Goal: Check status: Check status

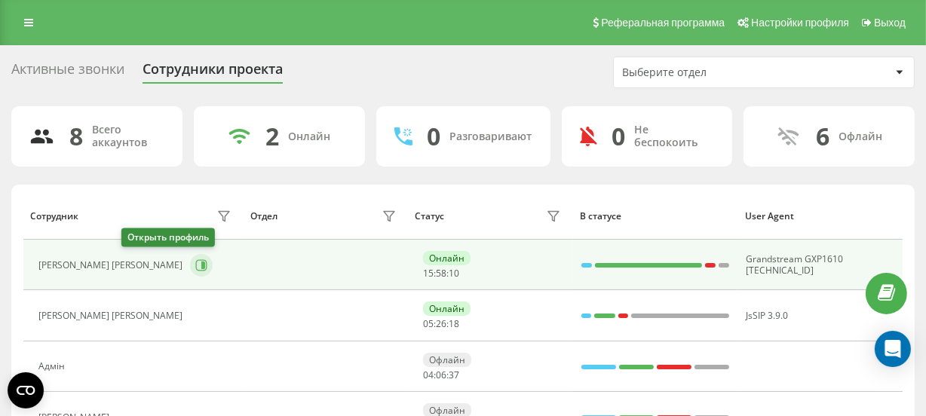
click at [195, 262] on icon at bounding box center [201, 265] width 12 height 12
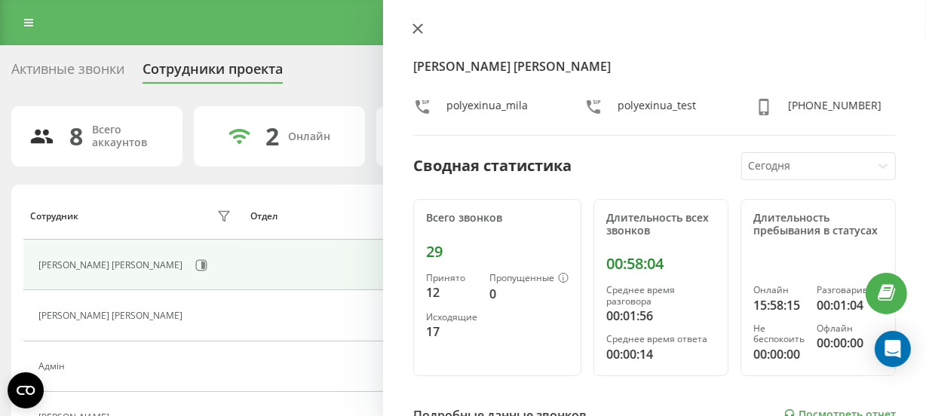
click at [418, 26] on icon at bounding box center [417, 28] width 11 height 11
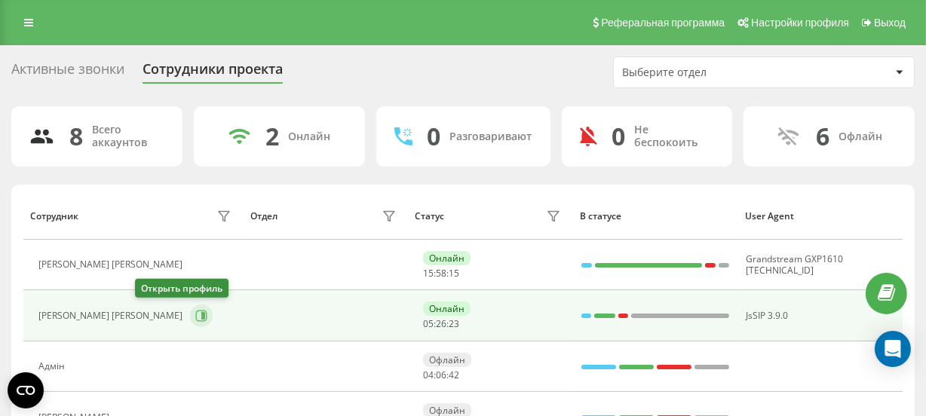
click at [190, 320] on button at bounding box center [201, 316] width 23 height 23
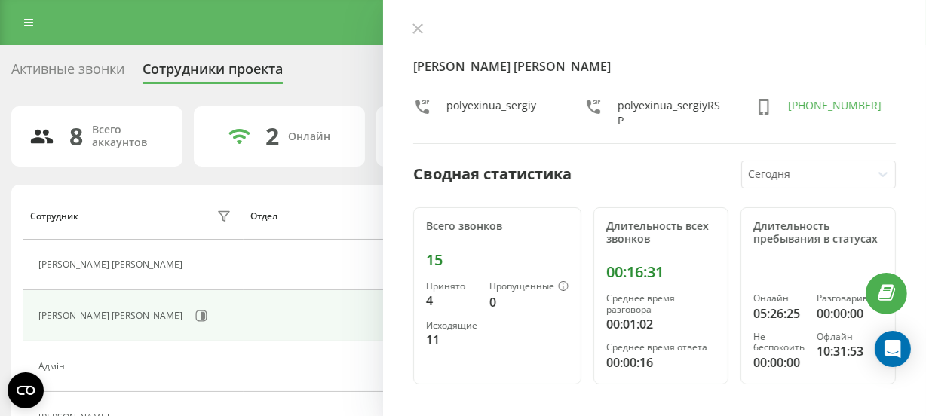
click at [421, 22] on div "Рябчинський Сергій polyexinua_sergiy polyexinua_sergiyRSP +380737035777 Сводная…" at bounding box center [654, 208] width 543 height 416
click at [420, 31] on icon at bounding box center [417, 28] width 9 height 9
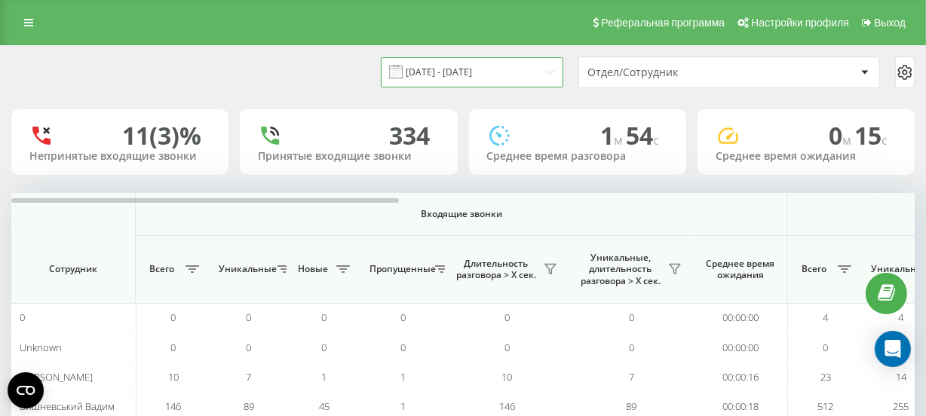
click at [468, 80] on input "[DATE] - [DATE]" at bounding box center [472, 71] width 182 height 29
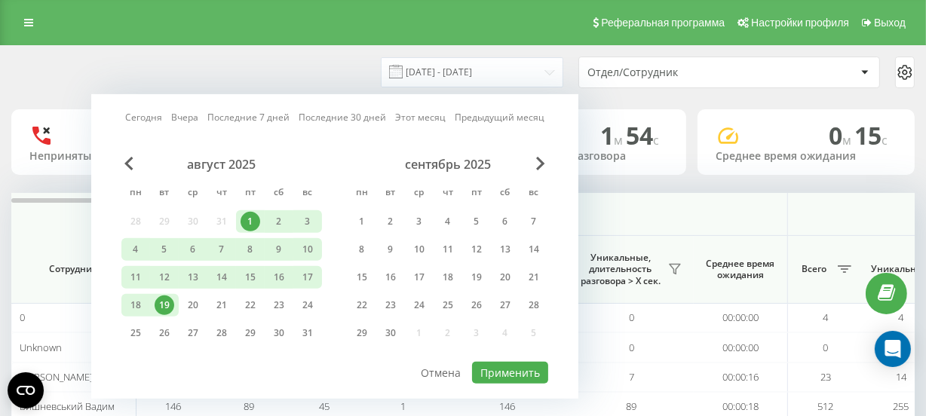
click at [249, 220] on div "1" at bounding box center [250, 222] width 20 height 20
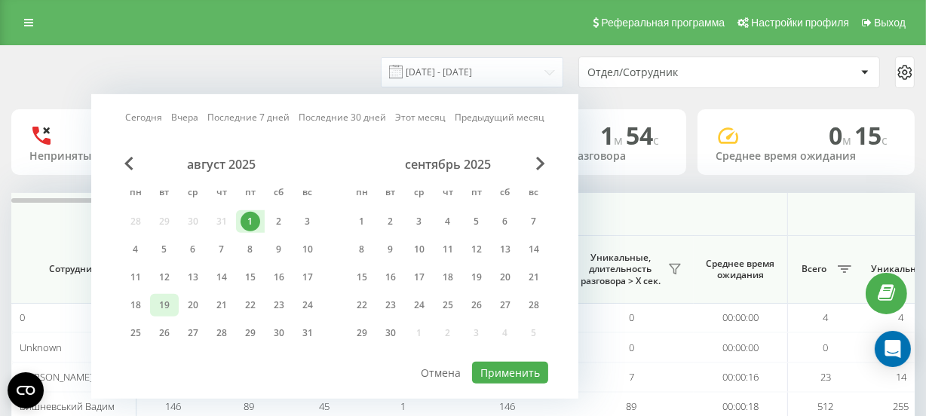
click at [169, 302] on div "19" at bounding box center [165, 306] width 20 height 20
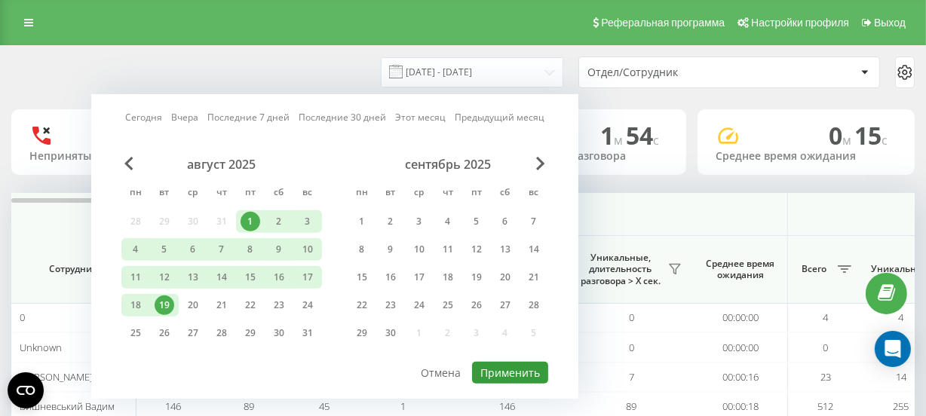
click at [507, 366] on button "Применить" at bounding box center [510, 373] width 76 height 22
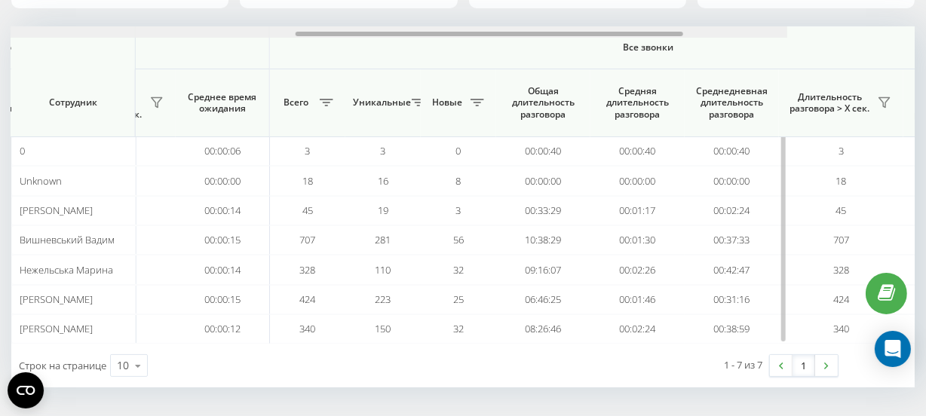
scroll to position [0, 1168]
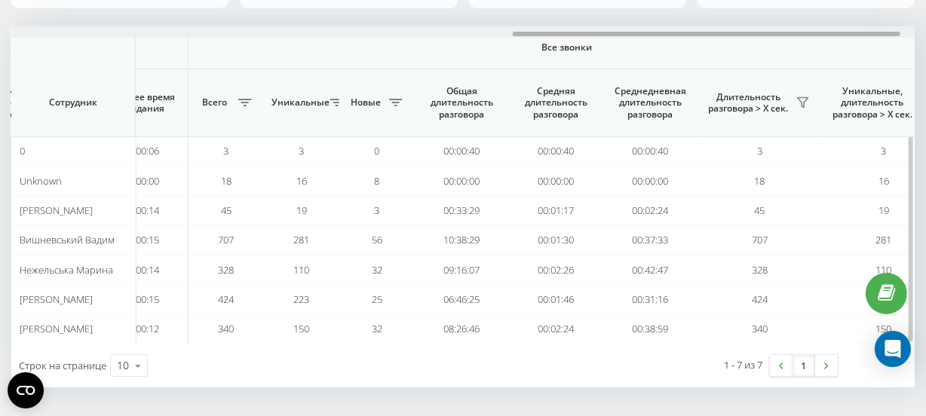
drag, startPoint x: 356, startPoint y: 32, endPoint x: 858, endPoint y: 51, distance: 502.4
click at [858, 51] on div "Входящие звонки Исходящие звонки Все звонки Сотрудник Всего Уникальные Новые Пр…" at bounding box center [462, 184] width 903 height 317
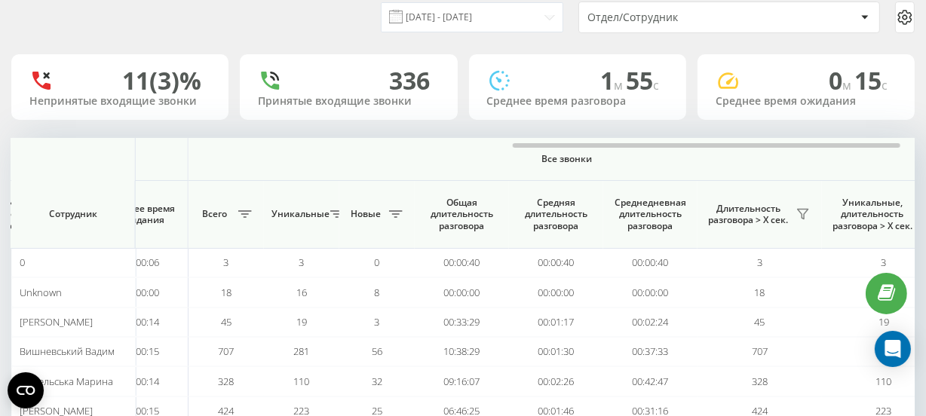
scroll to position [0, 0]
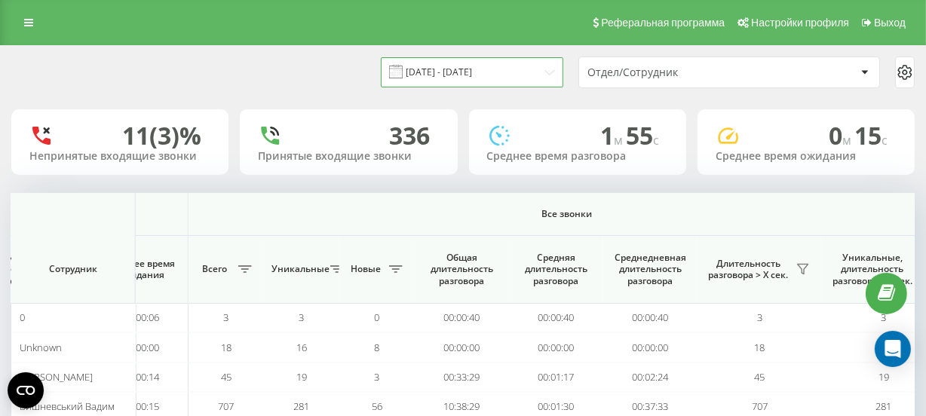
click at [505, 69] on input "[DATE] - [DATE]" at bounding box center [472, 71] width 182 height 29
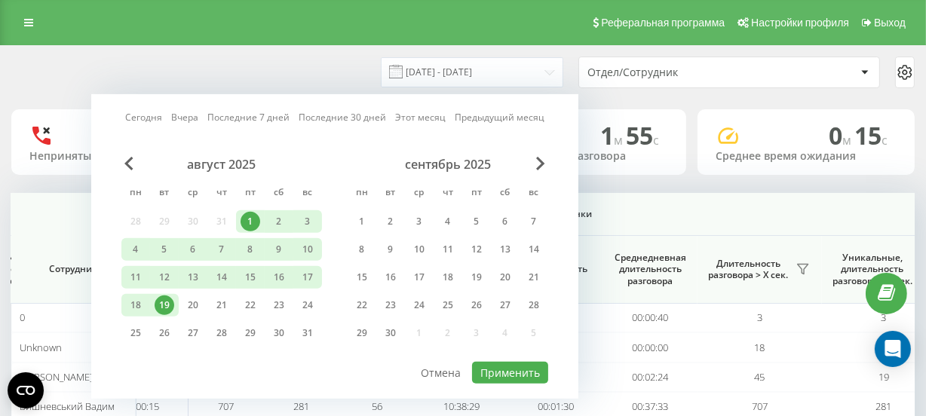
click at [164, 302] on div "19" at bounding box center [165, 306] width 20 height 20
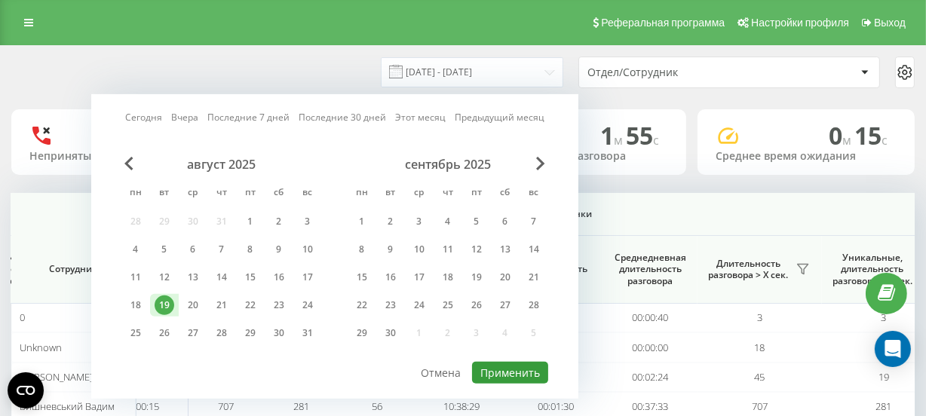
click at [534, 363] on button "Применить" at bounding box center [510, 373] width 76 height 22
type input "19.08.2025 - 19.08.2025"
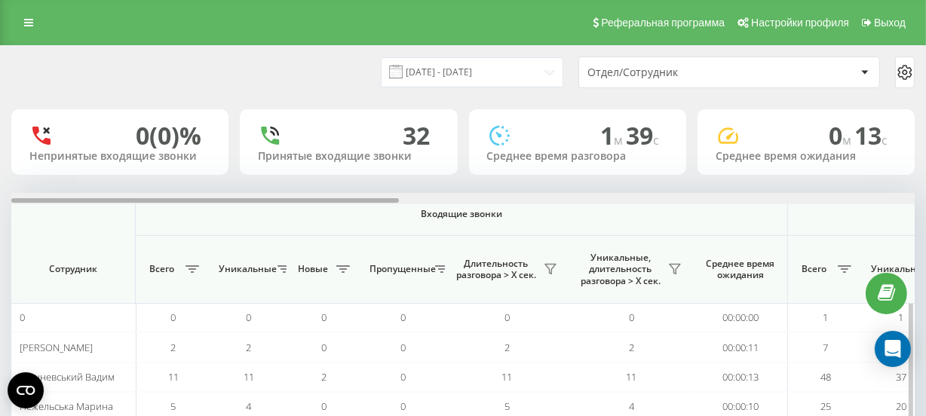
scroll to position [0, 903]
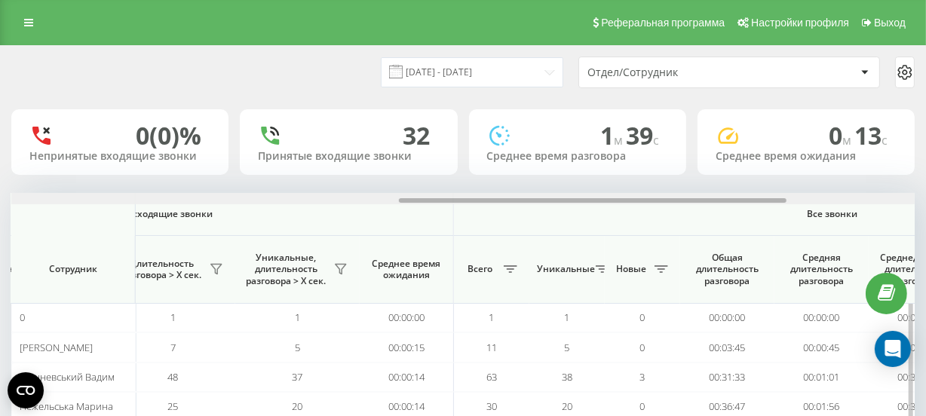
drag, startPoint x: 326, startPoint y: 197, endPoint x: 387, endPoint y: 198, distance: 61.8
click at [387, 198] on div at bounding box center [462, 198] width 903 height 11
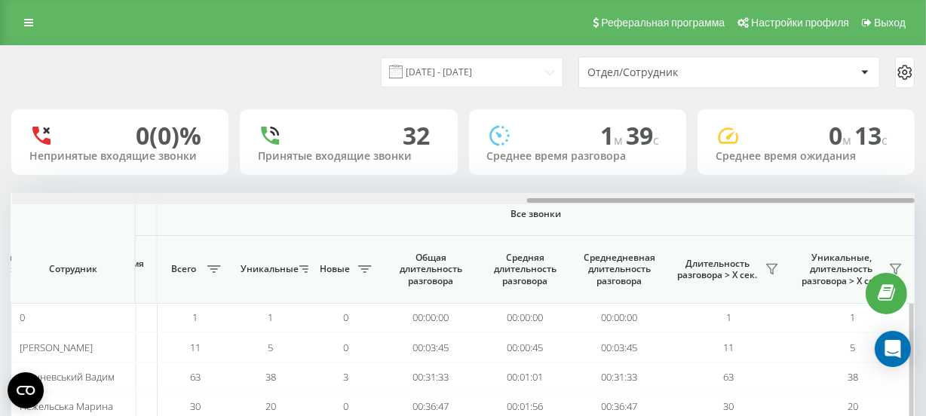
drag, startPoint x: 408, startPoint y: 196, endPoint x: 435, endPoint y: 197, distance: 27.1
click at [435, 197] on div at bounding box center [463, 198] width 903 height 11
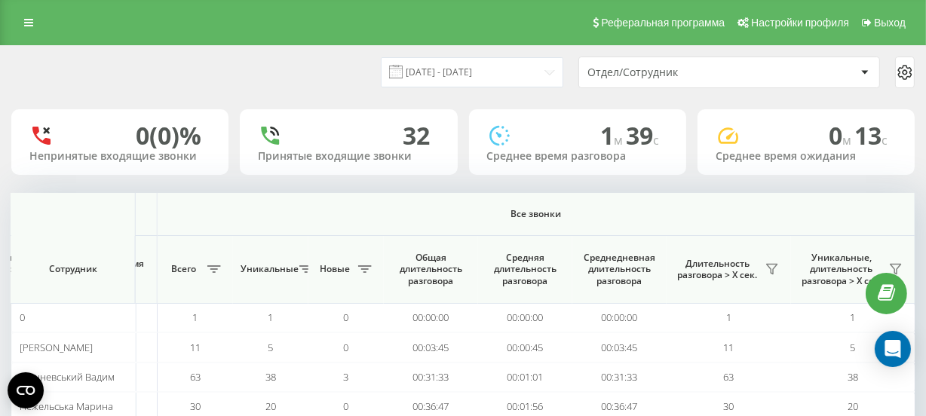
scroll to position [0, 0]
drag, startPoint x: 465, startPoint y: 211, endPoint x: 379, endPoint y: 211, distance: 85.9
click at [379, 211] on span "Все звонки" at bounding box center [536, 214] width 668 height 12
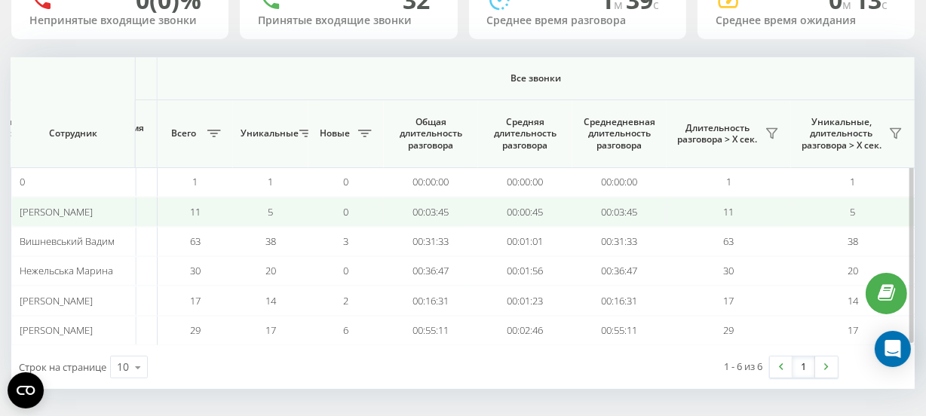
scroll to position [137, 0]
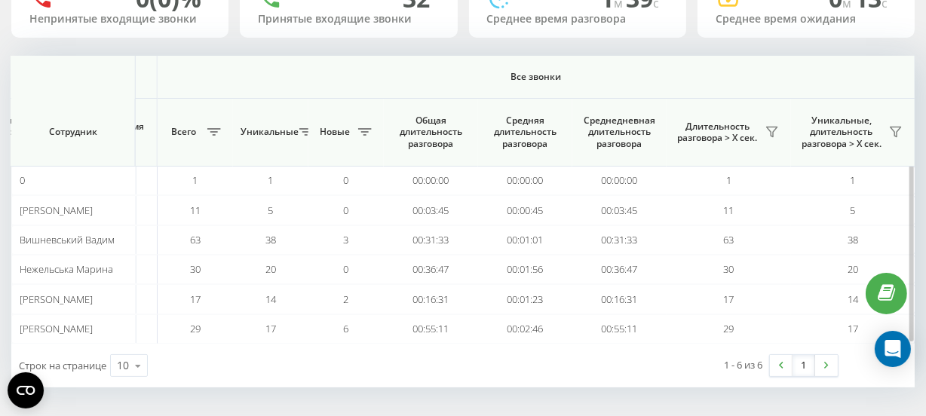
click at [765, 72] on span "Все звонки" at bounding box center [536, 77] width 668 height 12
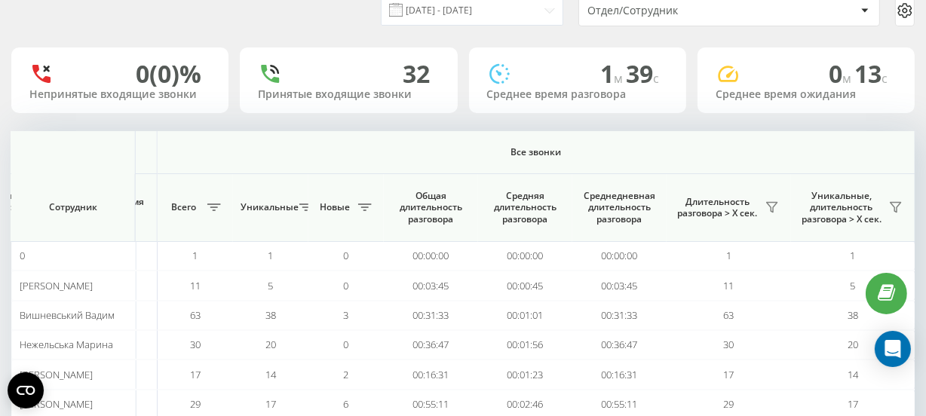
scroll to position [0, 0]
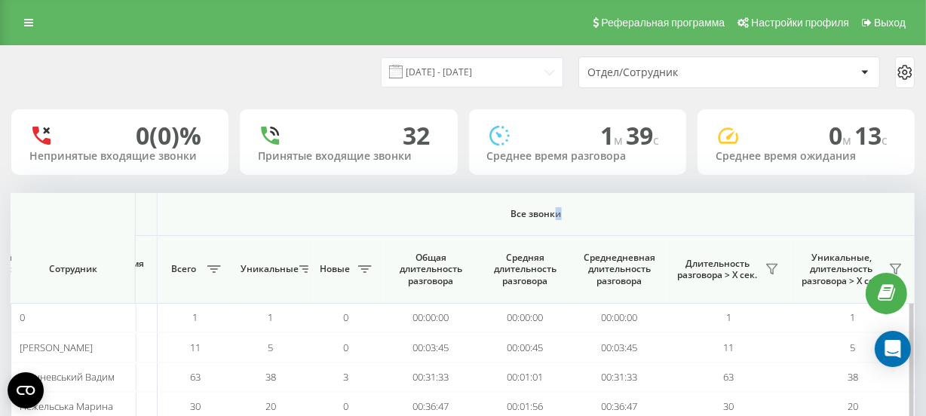
drag, startPoint x: 806, startPoint y: 213, endPoint x: 551, endPoint y: 225, distance: 255.0
click at [551, 225] on th "Все звонки" at bounding box center [537, 214] width 758 height 43
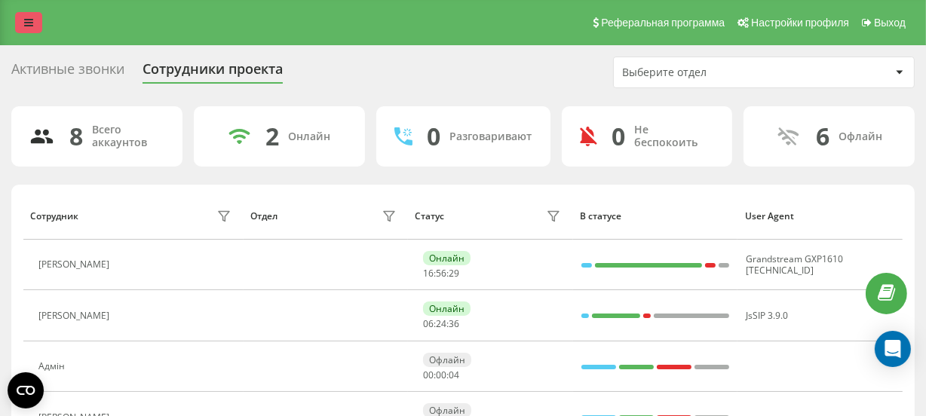
click at [24, 24] on icon at bounding box center [28, 22] width 9 height 11
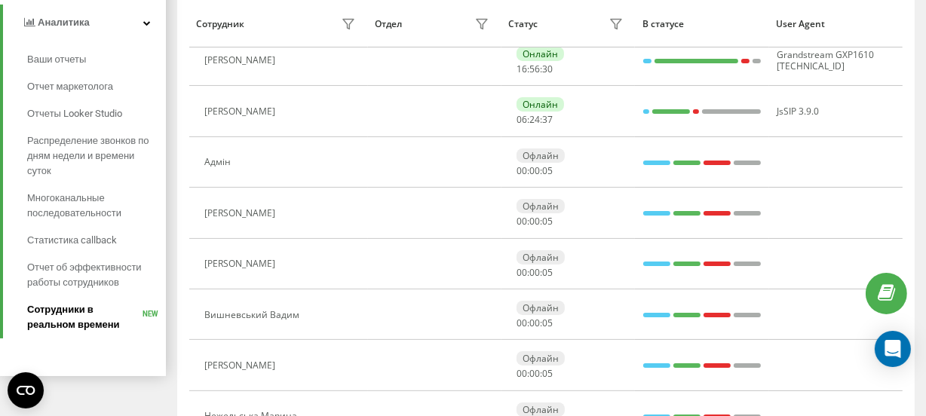
scroll to position [286, 0]
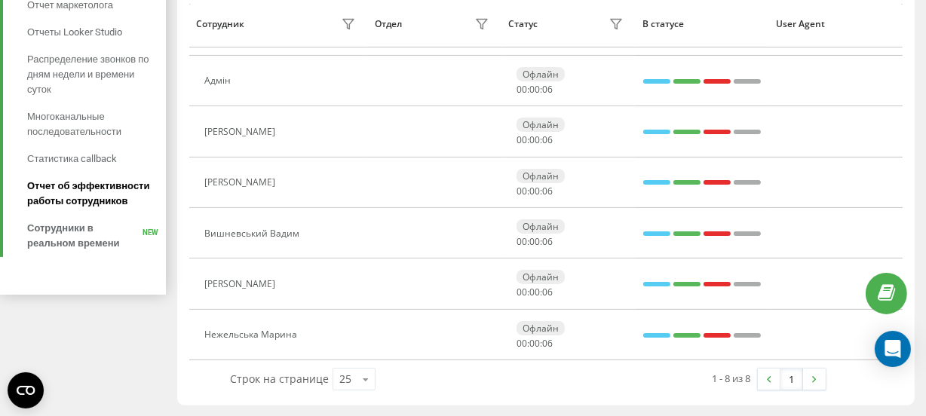
click at [83, 188] on span "Отчет об эффективности работы сотрудников" at bounding box center [92, 194] width 131 height 30
click at [75, 191] on span "Отчет об эффективности работы сотрудников" at bounding box center [92, 194] width 131 height 30
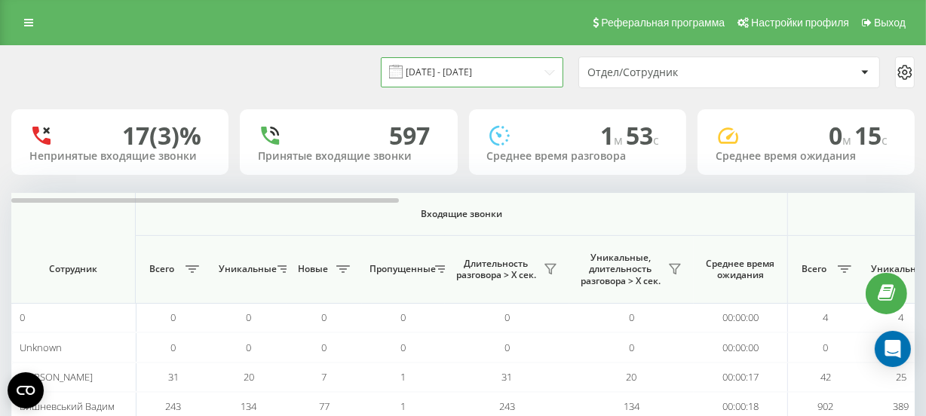
click at [479, 72] on input "[DATE] - [DATE]" at bounding box center [472, 71] width 182 height 29
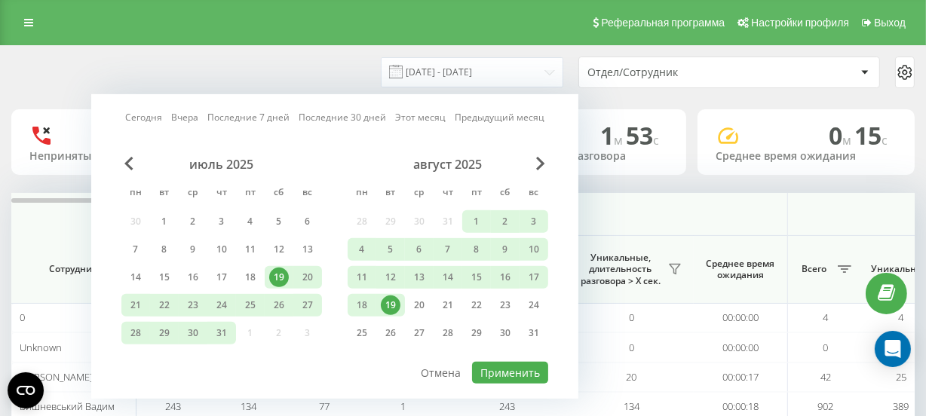
click at [394, 305] on div "19" at bounding box center [391, 306] width 20 height 20
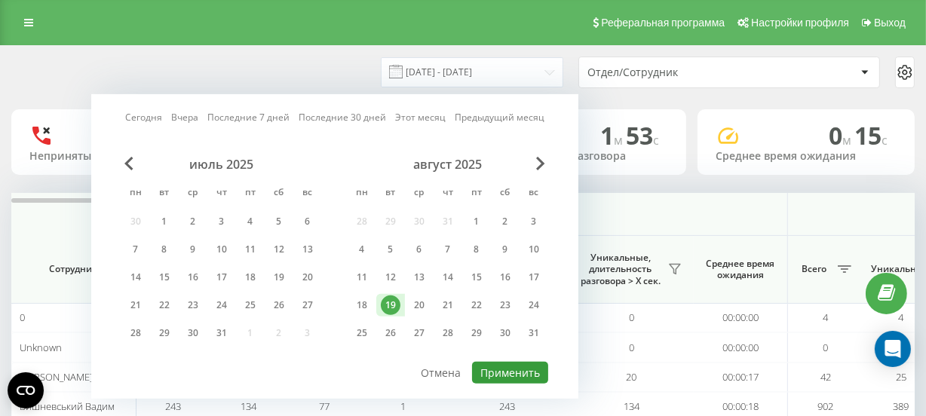
click at [526, 376] on button "Применить" at bounding box center [510, 373] width 76 height 22
type input "19.08.2025 - 19.08.2025"
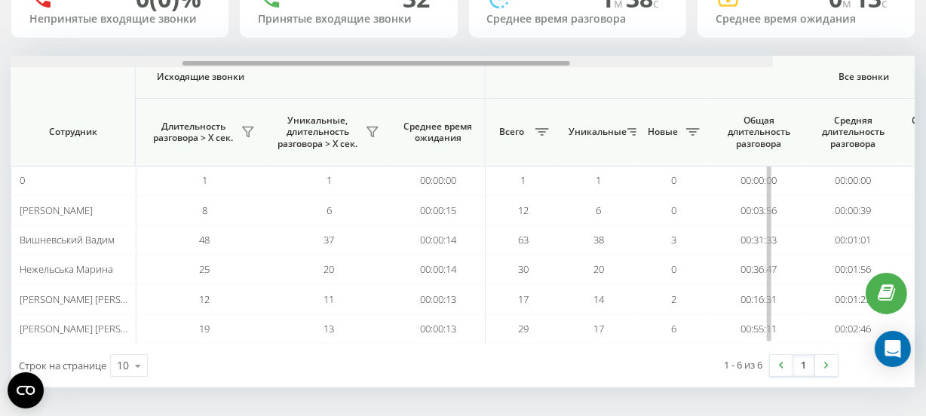
scroll to position [0, 633]
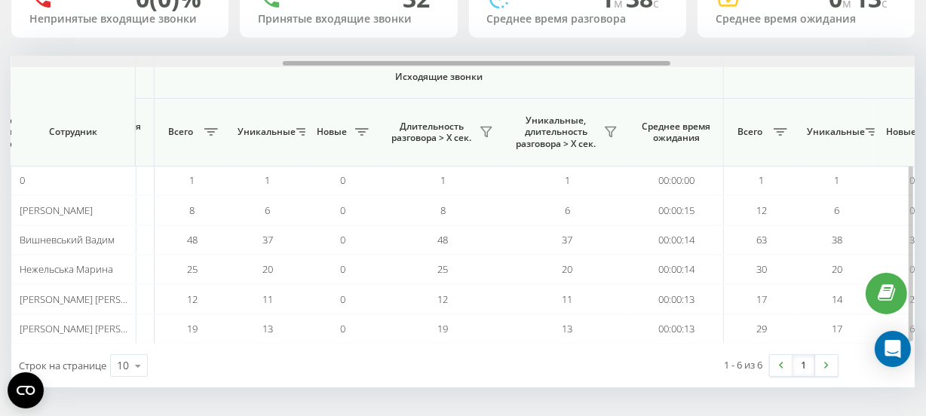
drag, startPoint x: 384, startPoint y: 61, endPoint x: 656, endPoint y: 68, distance: 272.2
click at [656, 68] on div "Входящие звонки Исходящие звонки Все звонки Сотрудник Всего Уникальные Новые Пр…" at bounding box center [462, 200] width 903 height 288
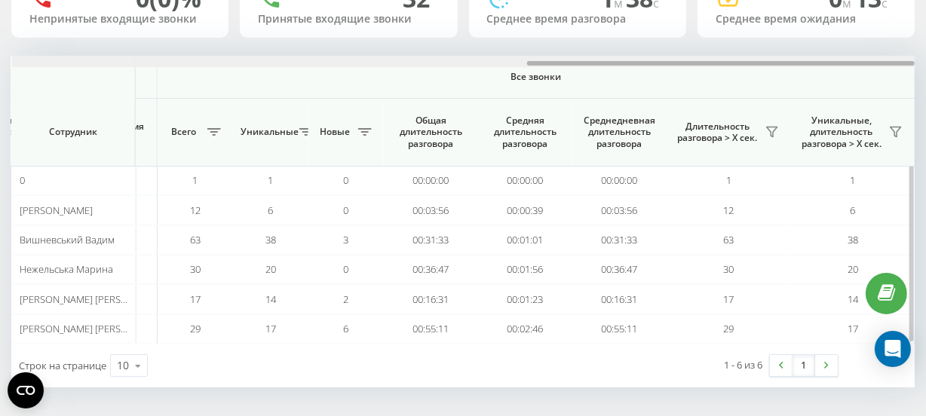
drag, startPoint x: 659, startPoint y: 59, endPoint x: 564, endPoint y: 59, distance: 95.0
click at [564, 59] on div at bounding box center [463, 61] width 903 height 11
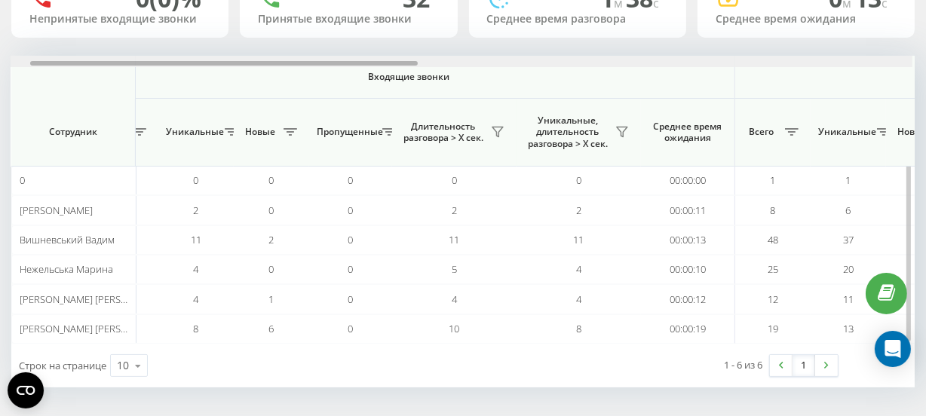
scroll to position [0, 51]
drag, startPoint x: 600, startPoint y: 60, endPoint x: 106, endPoint y: 126, distance: 498.1
click at [106, 126] on div "Входящие звонки Исходящие звонки Все звонки Сотрудник Всего Уникальные Новые Пр…" at bounding box center [462, 200] width 903 height 288
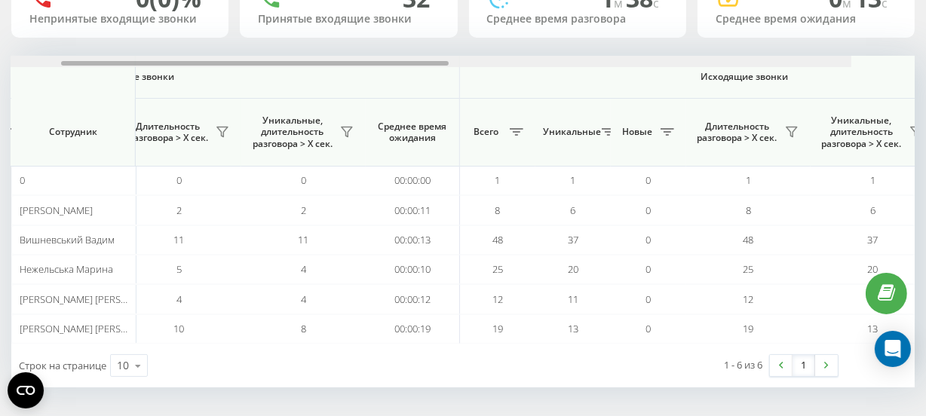
scroll to position [0, 443]
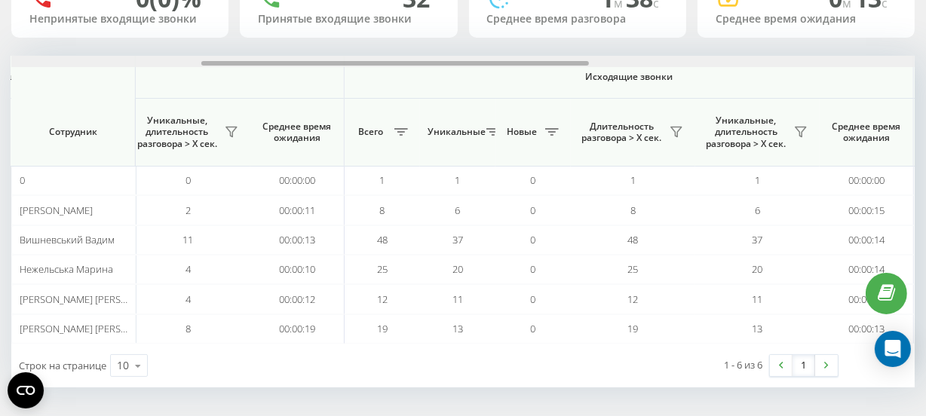
drag, startPoint x: 410, startPoint y: 60, endPoint x: 579, endPoint y: 53, distance: 169.0
click at [579, 53] on div "19.08.2025 - 19.08.2025 Отдел/Сотрудник 0 (0)% Непринятые входящие звонки 32 Пр…" at bounding box center [462, 148] width 903 height 479
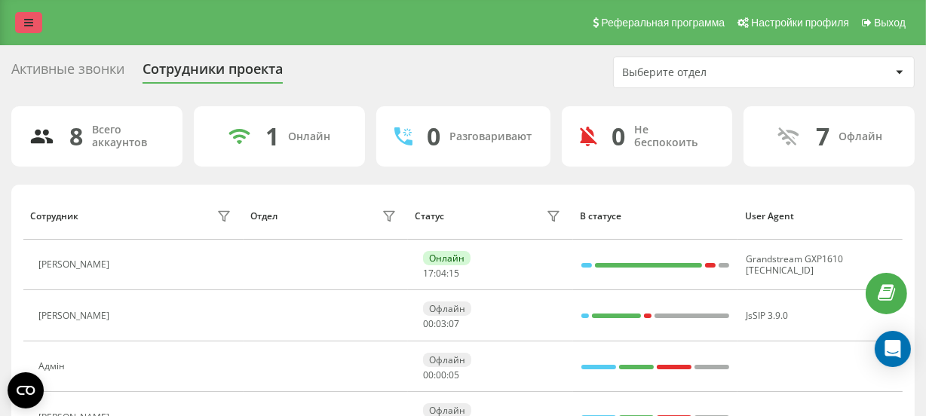
click at [23, 22] on link at bounding box center [28, 22] width 27 height 21
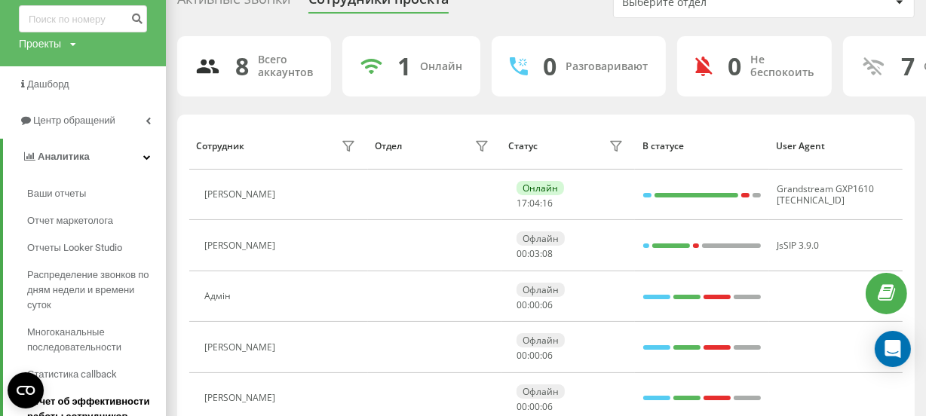
scroll to position [274, 0]
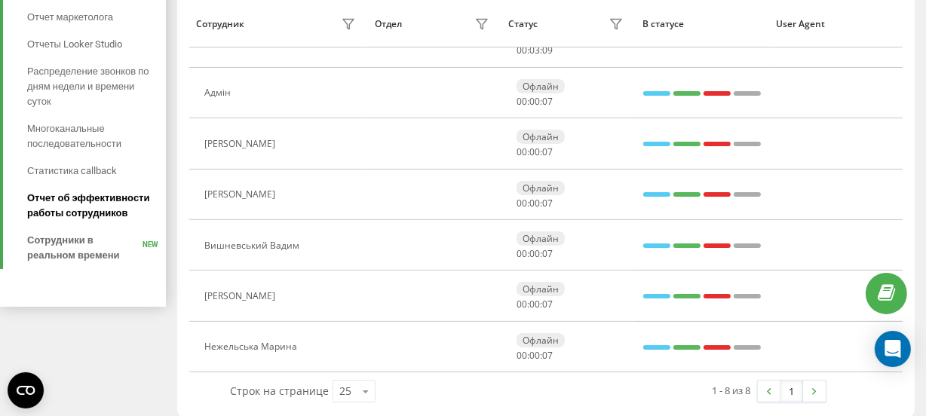
click at [97, 211] on span "Отчет об эффективности работы сотрудников" at bounding box center [92, 206] width 131 height 30
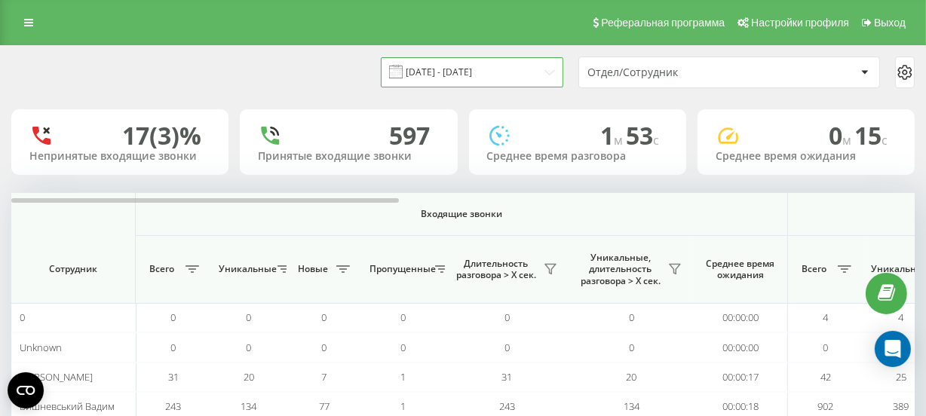
click at [488, 71] on input "[DATE] - [DATE]" at bounding box center [472, 71] width 182 height 29
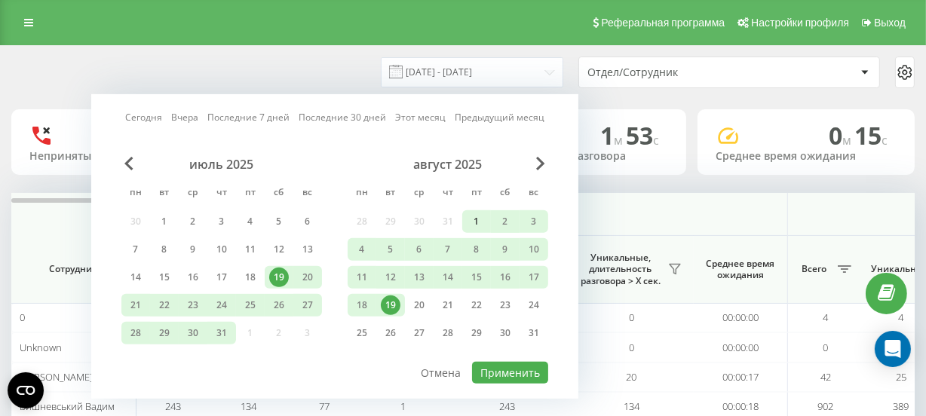
click at [482, 220] on div "1" at bounding box center [477, 222] width 20 height 20
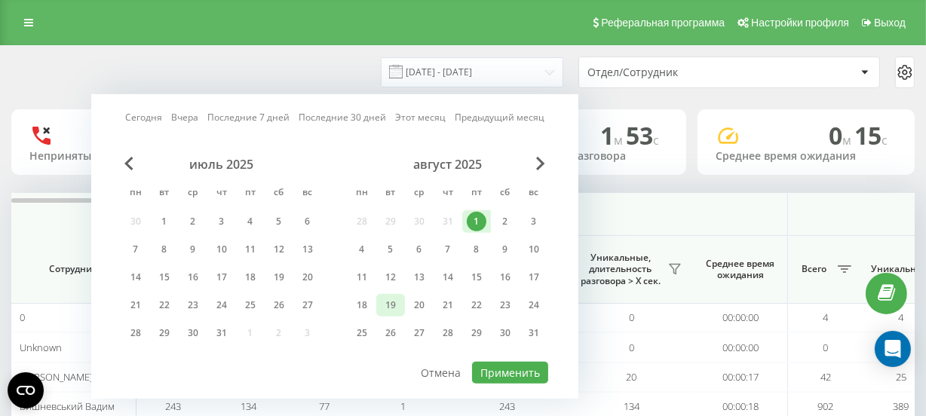
click at [397, 299] on div "19" at bounding box center [391, 306] width 20 height 20
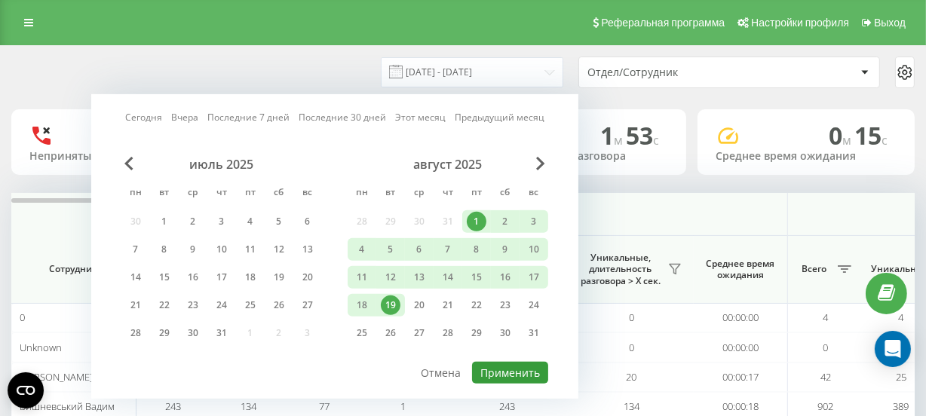
click at [505, 363] on button "Применить" at bounding box center [510, 373] width 76 height 22
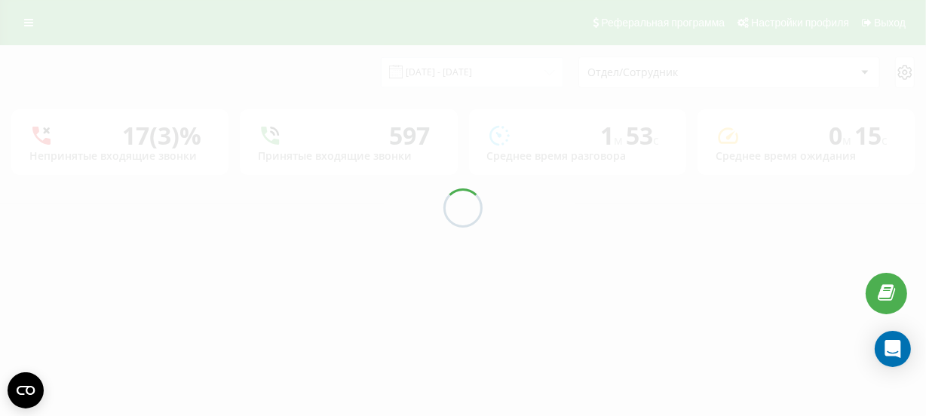
type input "[DATE] - [DATE]"
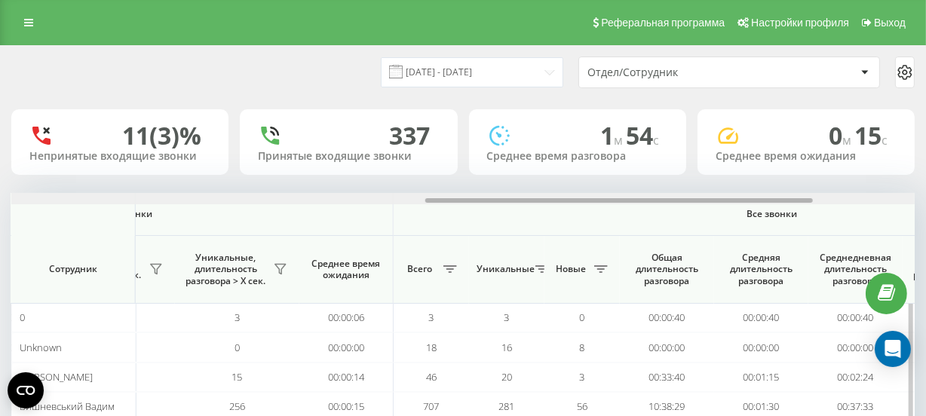
scroll to position [0, 973]
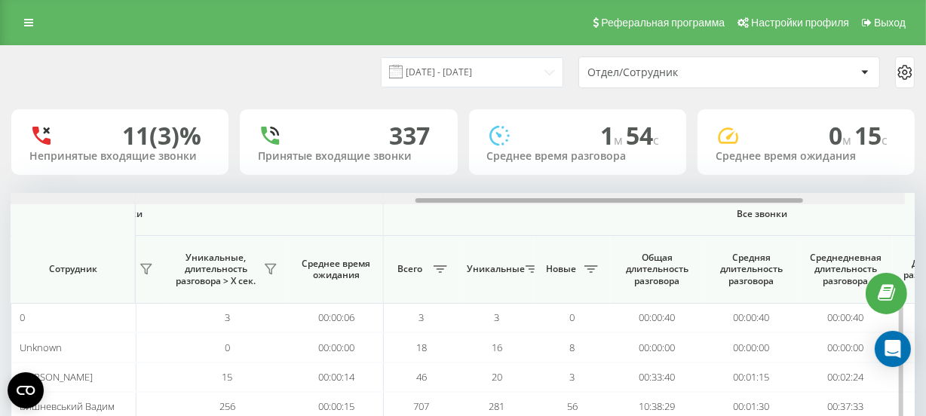
drag, startPoint x: 331, startPoint y: 199, endPoint x: 749, endPoint y: 211, distance: 418.6
click at [749, 211] on div "Входящие звонки Исходящие звонки Все звонки Сотрудник Всего Уникальные Новые Пр…" at bounding box center [462, 351] width 903 height 317
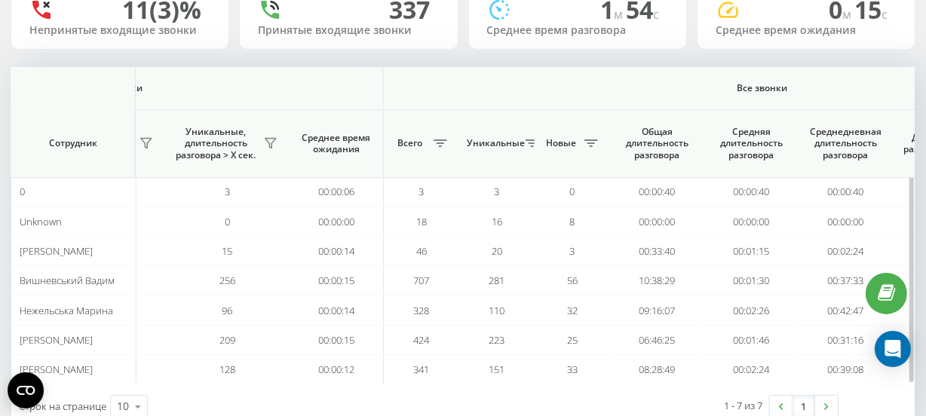
scroll to position [167, 0]
